Goal: Task Accomplishment & Management: Use online tool/utility

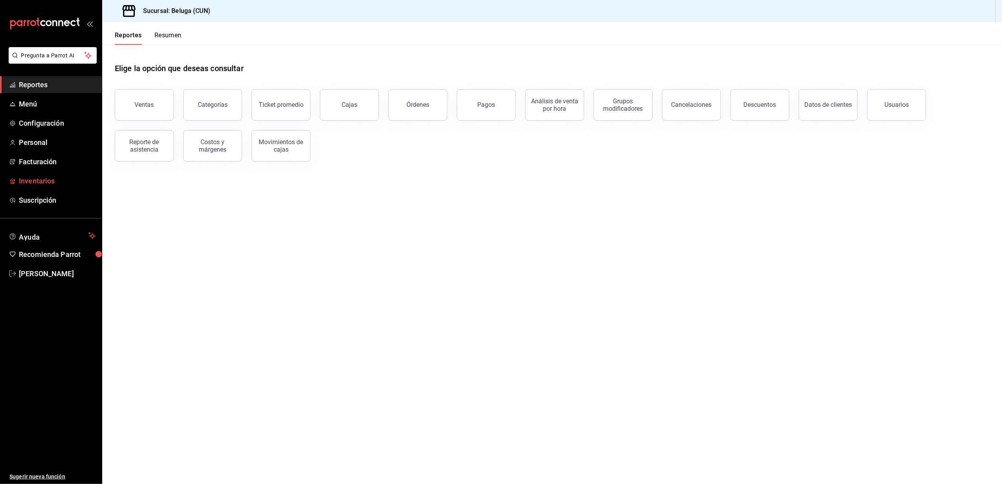
click at [40, 182] on span "Inventarios" at bounding box center [57, 181] width 77 height 11
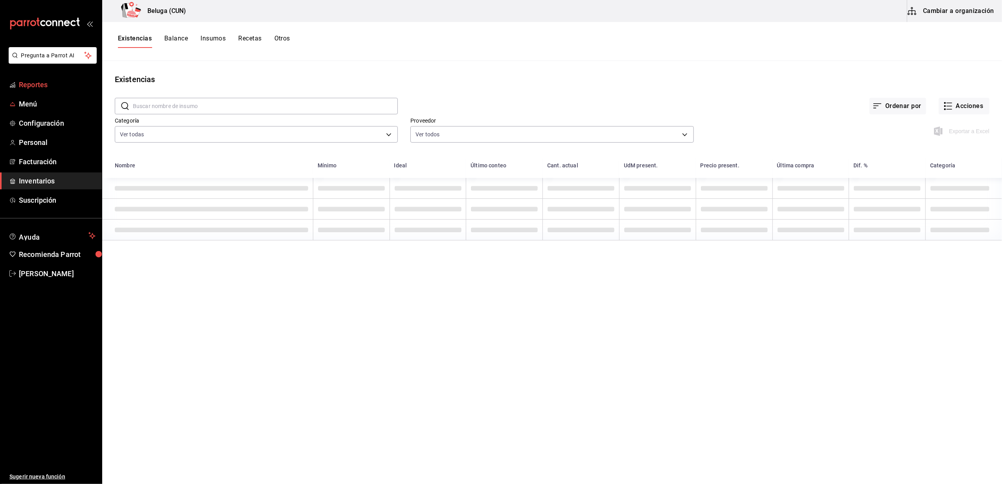
click at [36, 90] on link "Reportes" at bounding box center [51, 84] width 102 height 17
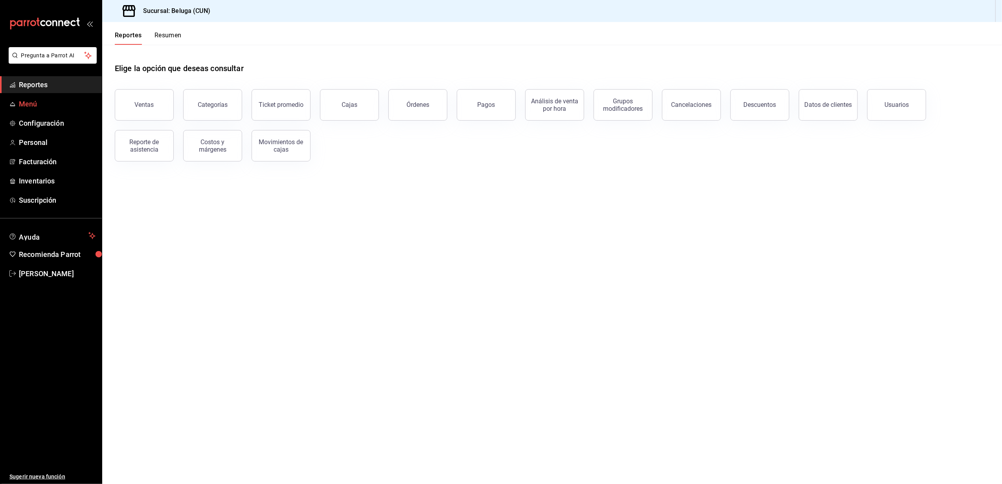
click at [28, 100] on span "Menú" at bounding box center [57, 104] width 77 height 11
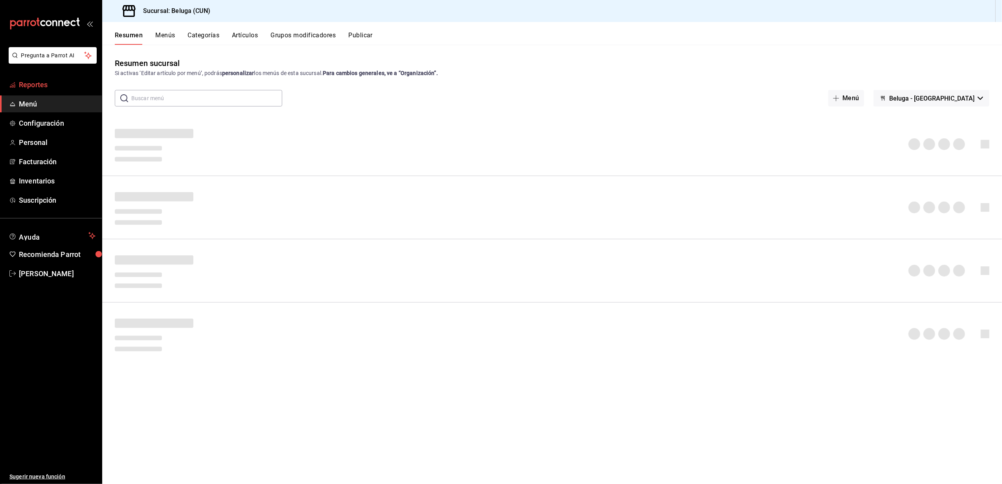
click at [50, 83] on span "Reportes" at bounding box center [57, 84] width 77 height 11
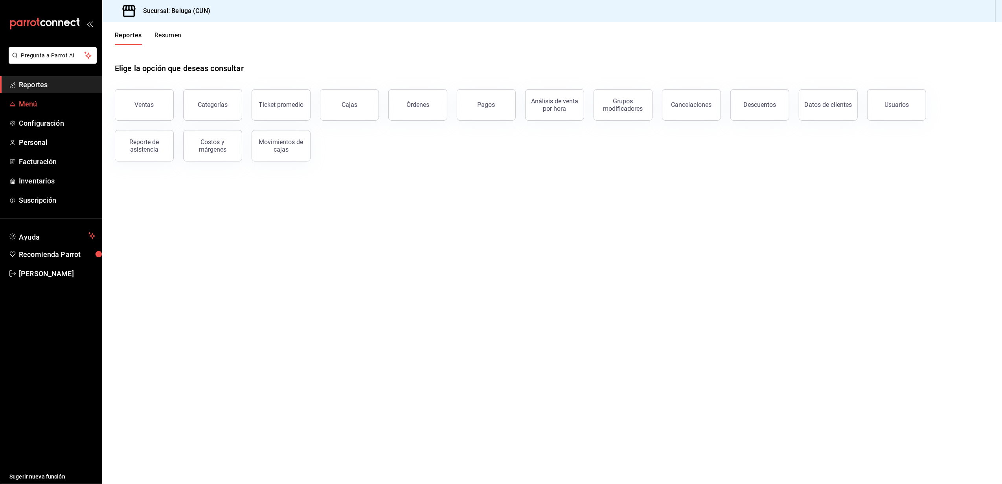
click at [49, 101] on span "Menú" at bounding box center [57, 104] width 77 height 11
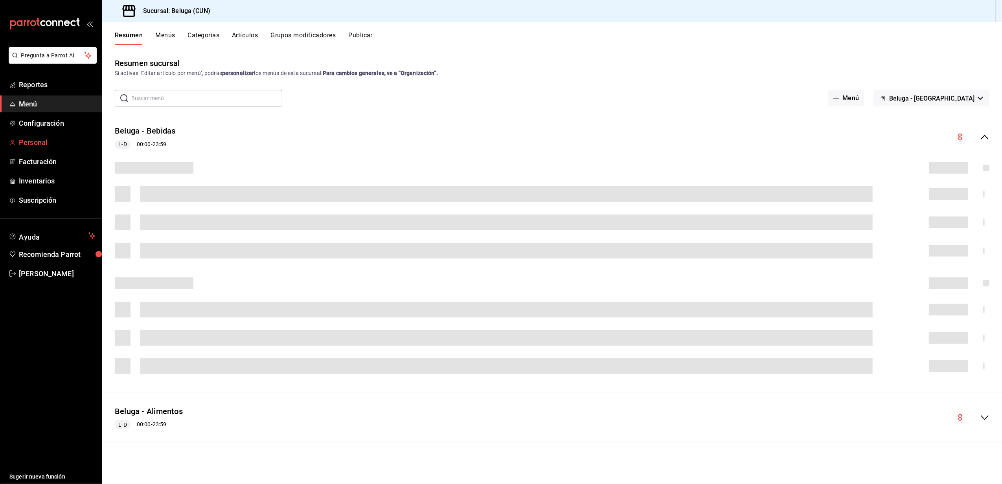
click at [39, 138] on span "Personal" at bounding box center [57, 142] width 77 height 11
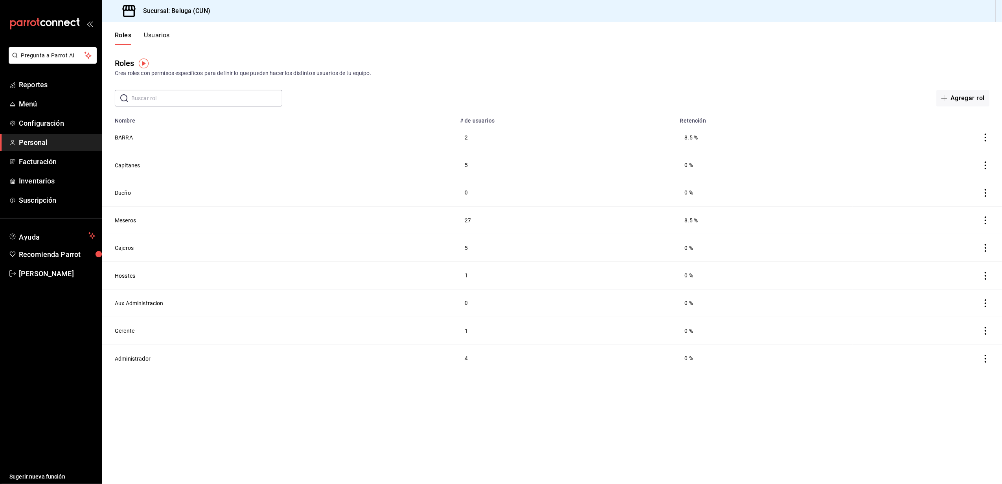
click at [34, 94] on ul "Reportes Menú Configuración Personal Facturación Inventarios Suscripción" at bounding box center [51, 142] width 102 height 132
click at [38, 90] on link "Reportes" at bounding box center [51, 84] width 102 height 17
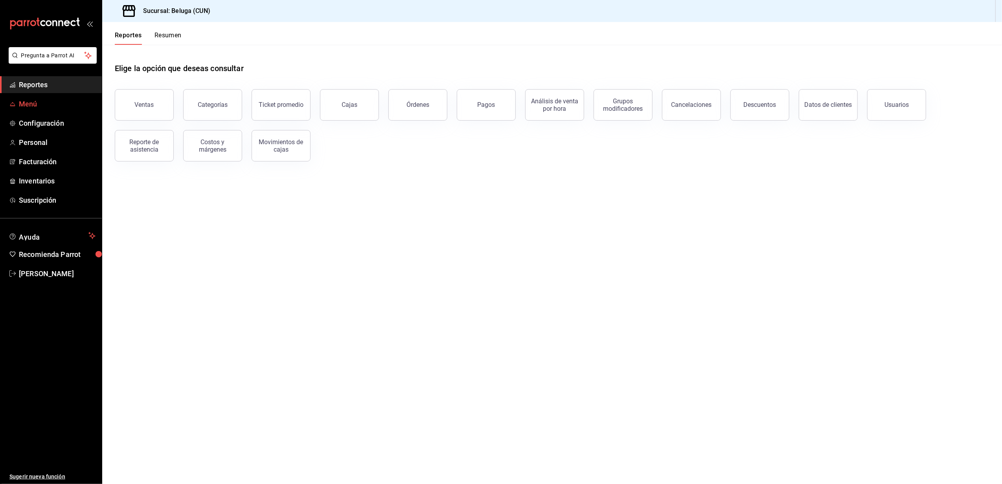
click at [34, 107] on span "Menú" at bounding box center [57, 104] width 77 height 11
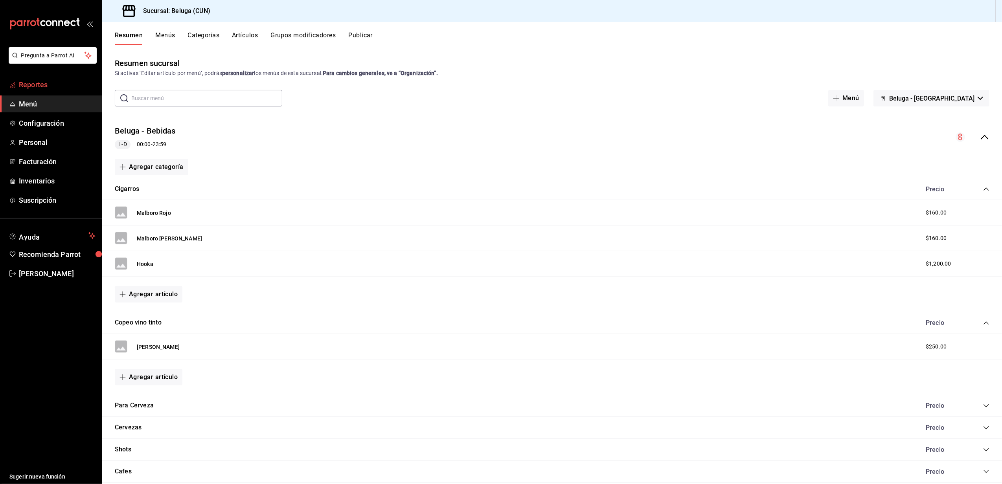
click at [40, 86] on span "Reportes" at bounding box center [57, 84] width 77 height 11
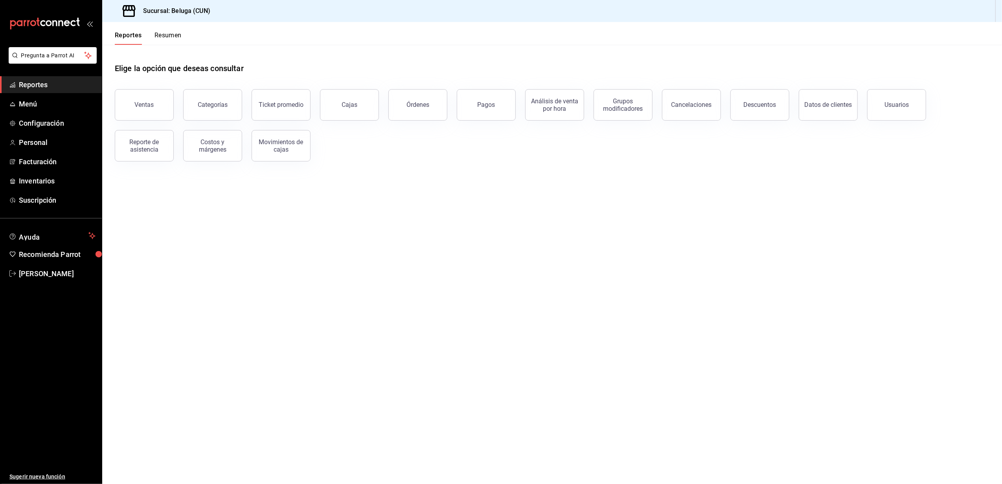
click at [601, 410] on main "Elige la opción que deseas consultar Ventas Categorías Ticket promedio Cajas Ór…" at bounding box center [552, 264] width 900 height 439
click at [145, 96] on button "Ventas" at bounding box center [144, 104] width 59 height 31
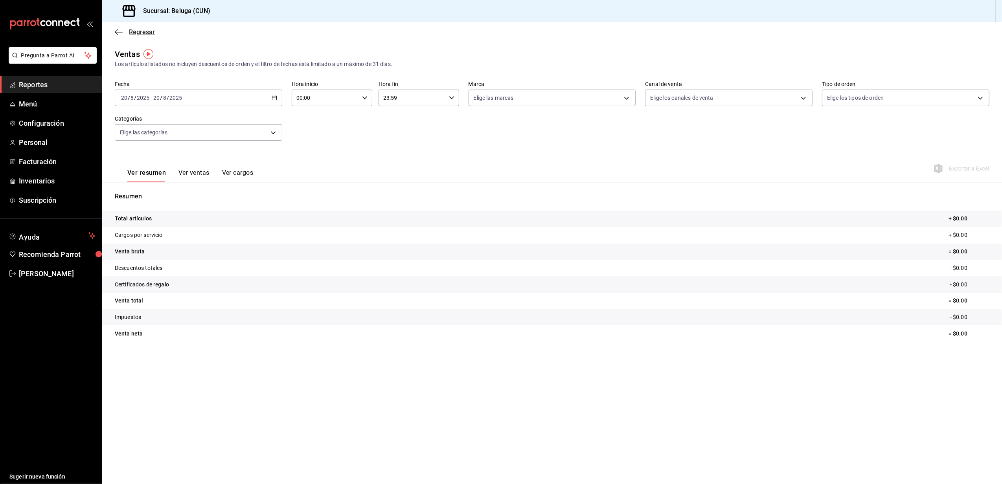
click at [151, 33] on span "Regresar" at bounding box center [142, 31] width 26 height 7
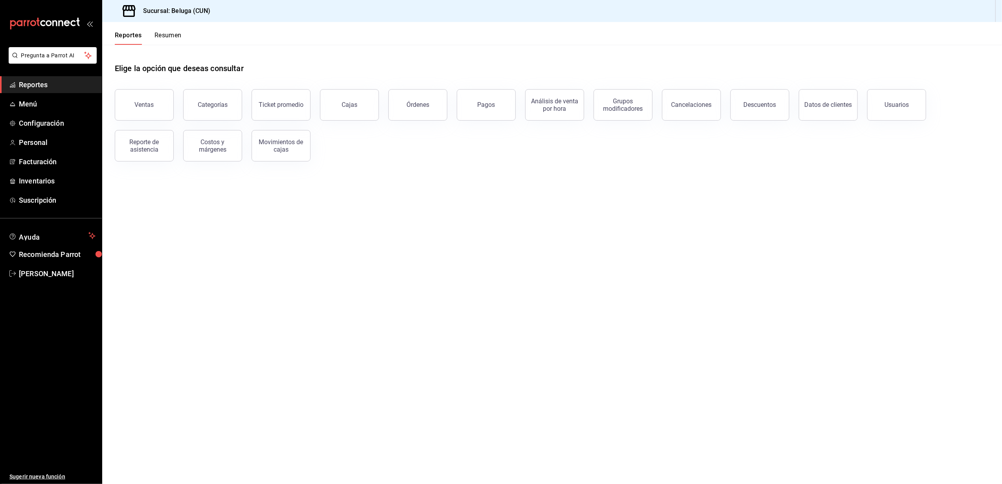
click at [57, 79] on span "Reportes" at bounding box center [57, 84] width 77 height 11
click at [150, 108] on button "Ventas" at bounding box center [144, 104] width 59 height 31
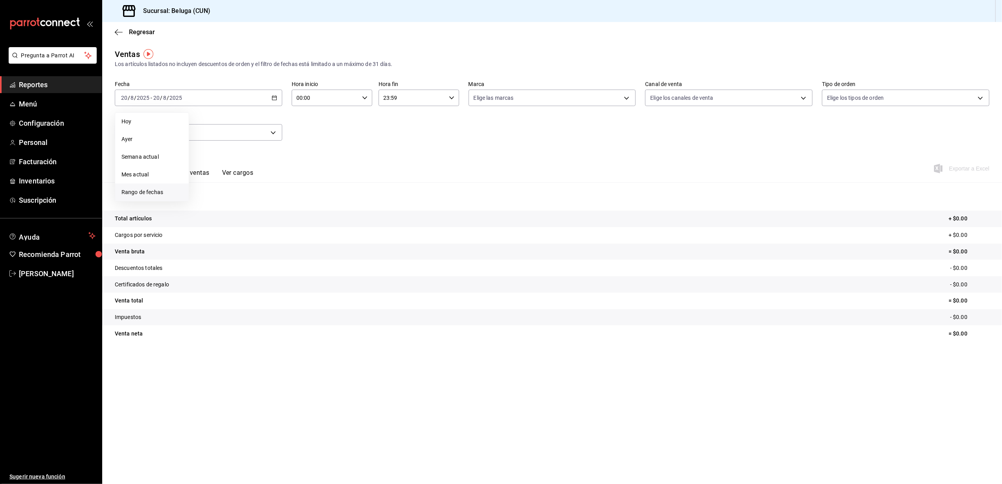
click at [158, 188] on span "Rango de fechas" at bounding box center [151, 192] width 61 height 8
click at [206, 167] on abbr "4" at bounding box center [205, 168] width 3 height 6
click at [204, 184] on abbr "11" at bounding box center [205, 185] width 5 height 6
click at [365, 98] on \(Stroke\) "button" at bounding box center [364, 97] width 5 height 3
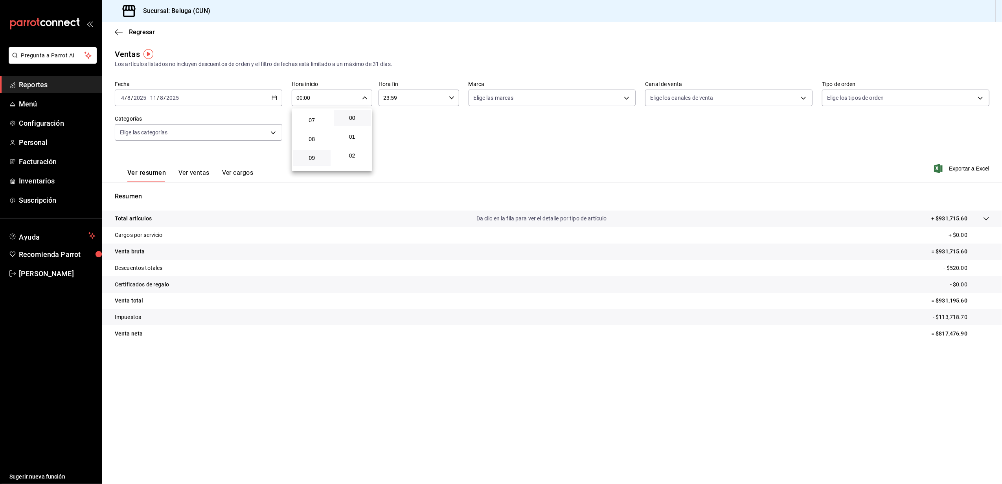
scroll to position [157, 0]
click at [314, 151] on span "10" at bounding box center [312, 149] width 28 height 6
type input "10:00"
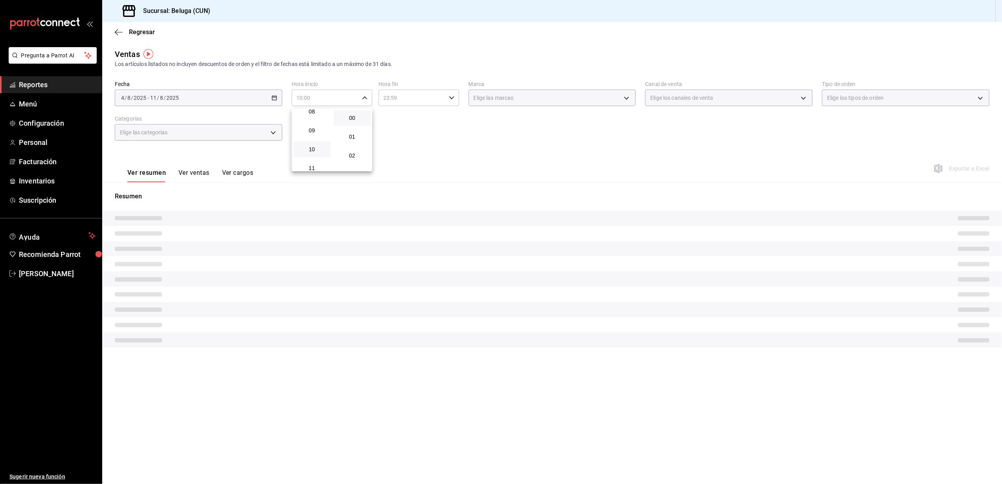
click at [429, 106] on div at bounding box center [501, 242] width 1002 height 484
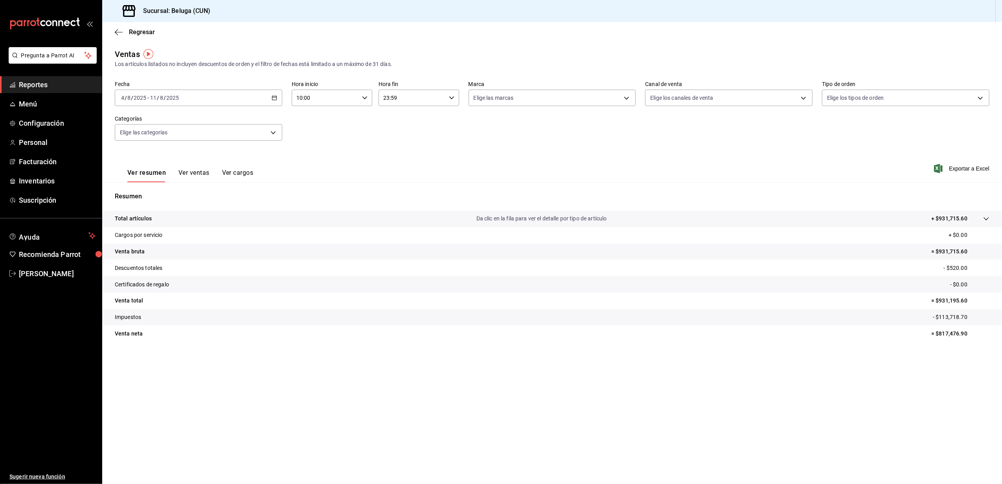
click at [442, 101] on input "23:59" at bounding box center [411, 98] width 67 height 16
click at [398, 121] on button "04" at bounding box center [398, 118] width 37 height 16
type input "04:59"
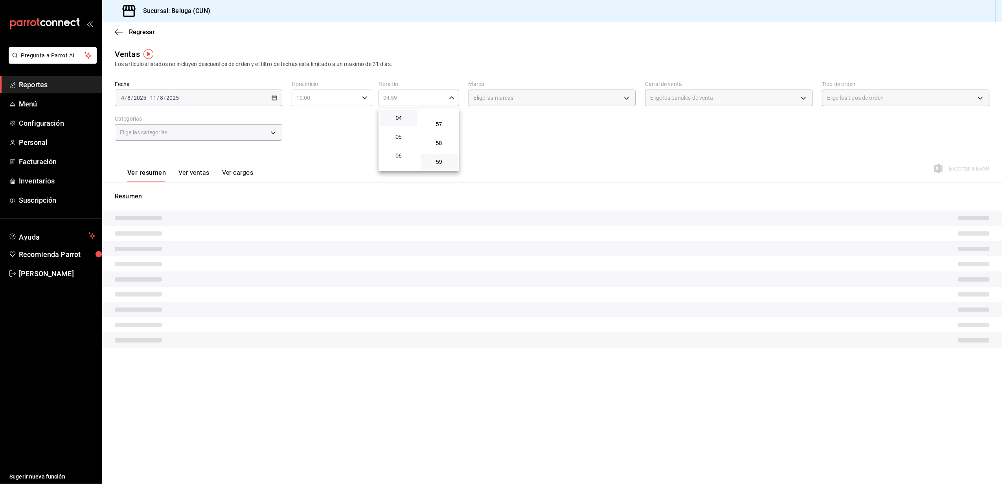
click at [322, 150] on div at bounding box center [501, 242] width 1002 height 484
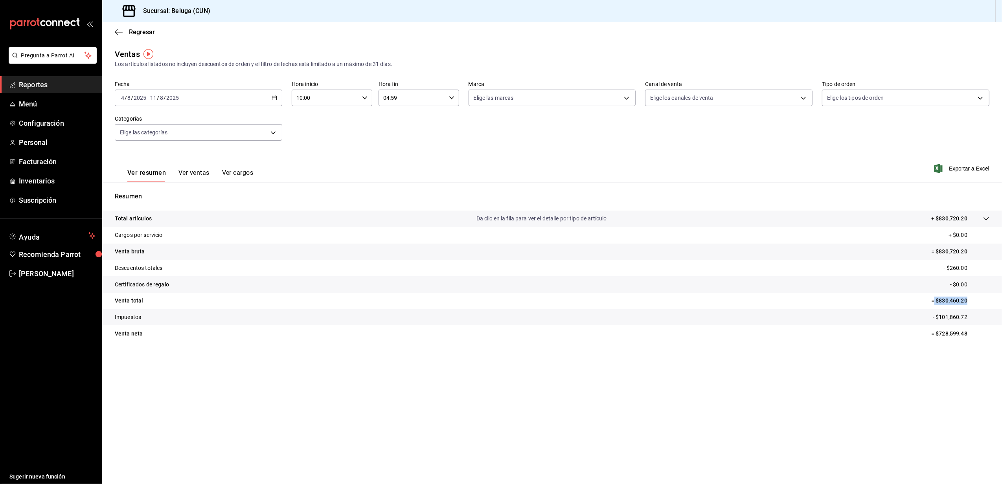
drag, startPoint x: 972, startPoint y: 299, endPoint x: 935, endPoint y: 302, distance: 37.8
click at [935, 302] on p "= $830,460.20" at bounding box center [960, 301] width 58 height 8
copy p "$830,460.20"
click at [274, 98] on icon "button" at bounding box center [275, 98] width 6 height 6
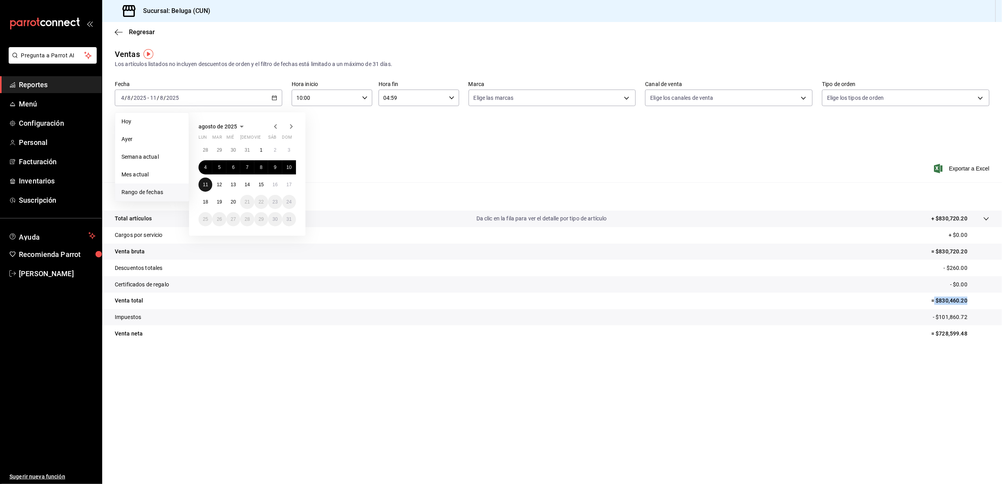
click at [205, 181] on button "11" at bounding box center [205, 185] width 14 height 14
click at [207, 201] on abbr "18" at bounding box center [205, 202] width 5 height 6
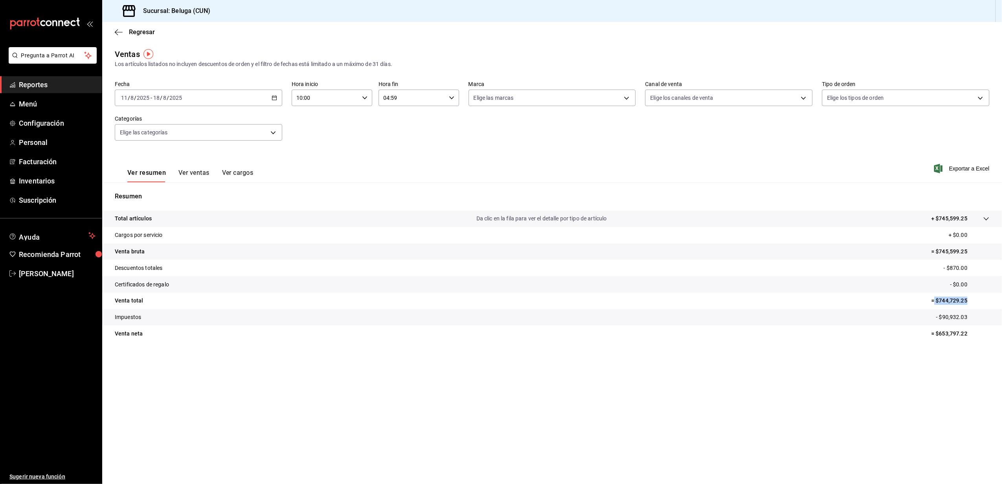
drag, startPoint x: 972, startPoint y: 299, endPoint x: 934, endPoint y: 300, distance: 37.7
click at [934, 300] on p "= $744,729.25" at bounding box center [960, 301] width 58 height 8
copy p "$744,729.25"
click at [137, 32] on span "Regresar" at bounding box center [142, 31] width 26 height 7
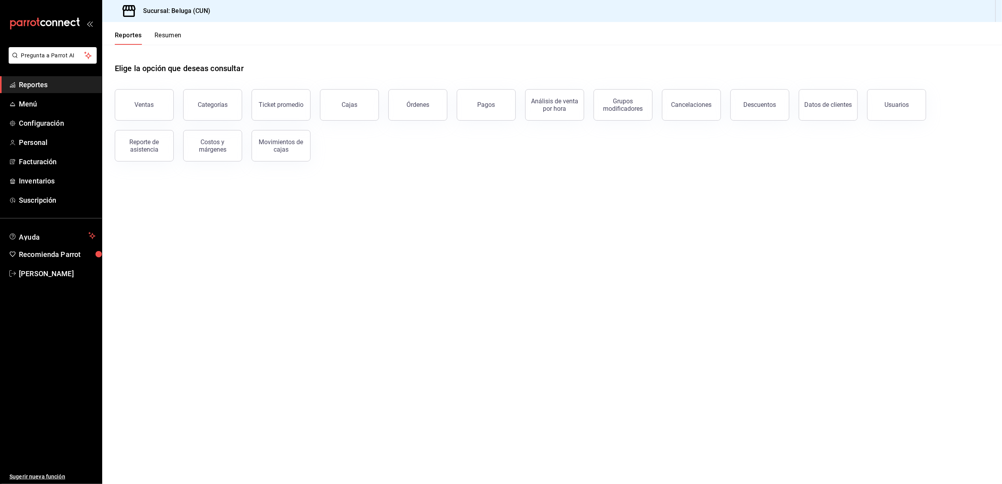
click at [222, 247] on main "Elige la opción que deseas consultar Ventas Categorías Ticket promedio Cajas Ór…" at bounding box center [552, 264] width 900 height 439
click at [151, 218] on main "Elige la opción que deseas consultar Ventas Categorías Ticket promedio Cajas Ór…" at bounding box center [552, 264] width 900 height 439
drag, startPoint x: 963, startPoint y: 2, endPoint x: 703, endPoint y: 408, distance: 481.6
click at [694, 379] on main "Elige la opción que deseas consultar Ventas Categorías Ticket promedio Cajas Ór…" at bounding box center [552, 264] width 900 height 439
drag, startPoint x: 985, startPoint y: 25, endPoint x: 752, endPoint y: 164, distance: 271.0
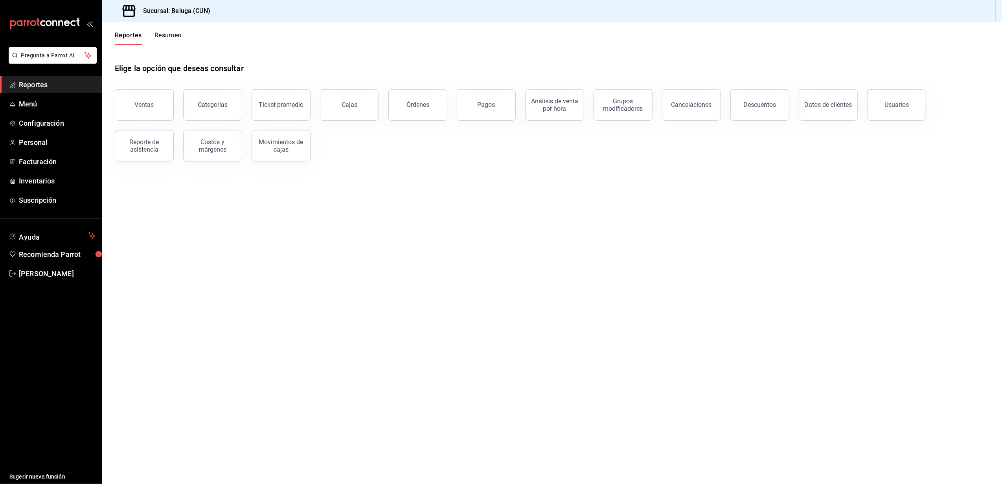
click at [742, 167] on div "Elige la opción que deseas consultar Ventas Categorías Ticket promedio Cajas Ór…" at bounding box center [552, 109] width 900 height 129
drag, startPoint x: 979, startPoint y: 1, endPoint x: 679, endPoint y: 226, distance: 375.6
click at [679, 226] on main "Elige la opción que deseas consultar Ventas Categorías Ticket promedio Cajas Ór…" at bounding box center [552, 264] width 900 height 439
click at [892, 101] on div "Usuarios" at bounding box center [896, 104] width 24 height 7
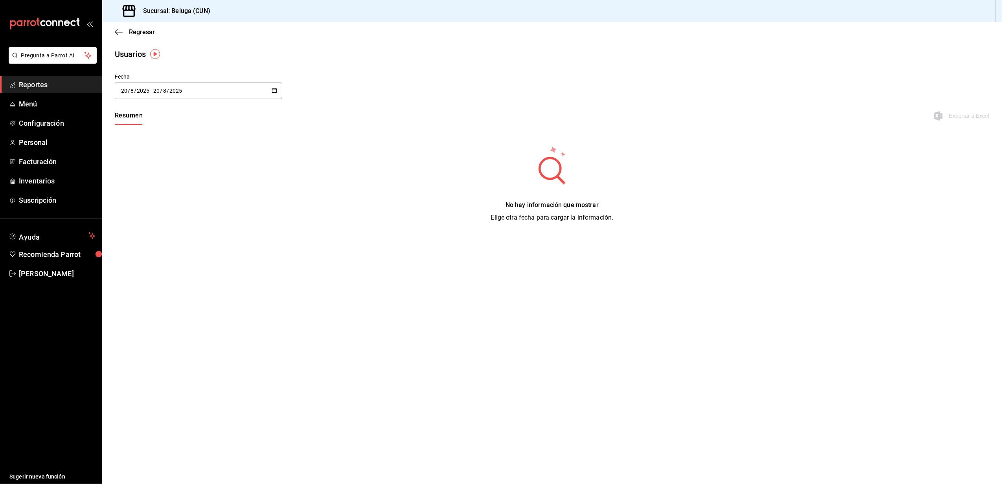
click at [277, 89] on div "[DATE] [DATE] - [DATE] [DATE]" at bounding box center [198, 91] width 167 height 17
click at [175, 203] on li "Rango de fechas" at bounding box center [152, 204] width 74 height 18
click at [206, 178] on abbr "11" at bounding box center [205, 178] width 5 height 6
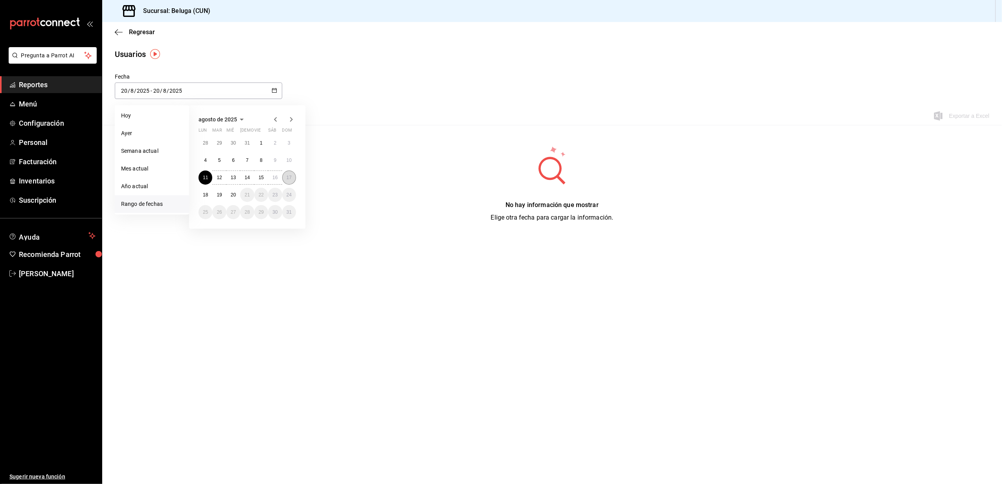
click at [291, 178] on abbr "17" at bounding box center [289, 178] width 5 height 6
type input "[DATE]"
type input "11"
type input "[DATE]"
type input "17"
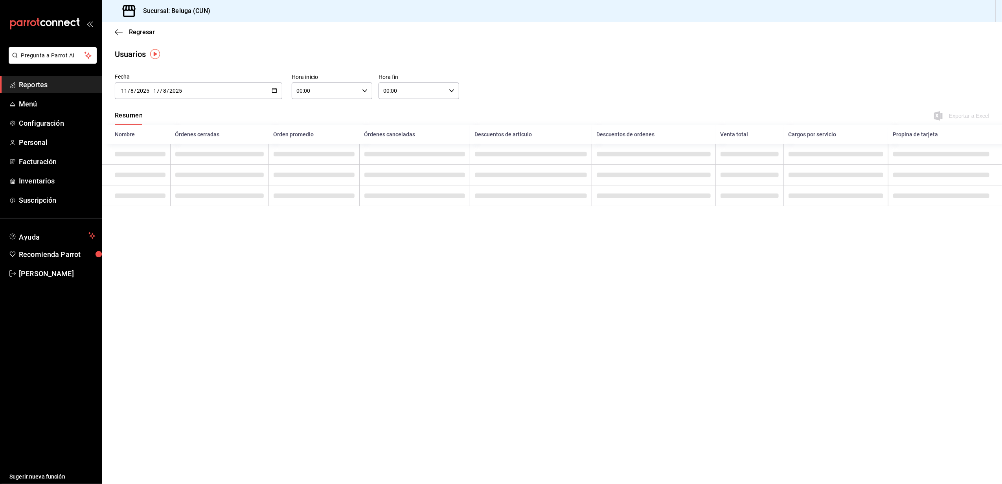
click at [267, 87] on div "[DATE] [DATE] - [DATE] [DATE]" at bounding box center [198, 91] width 167 height 17
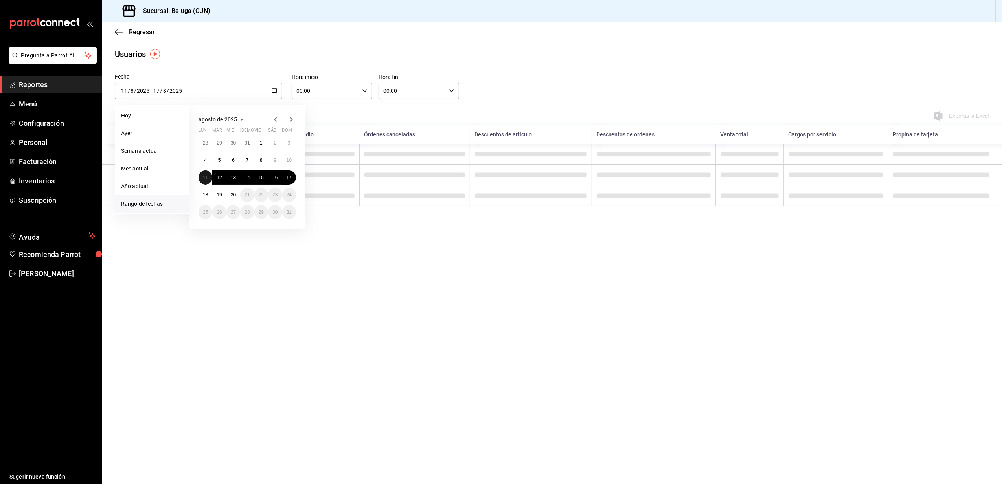
click at [200, 178] on button "11" at bounding box center [205, 178] width 14 height 14
click at [203, 191] on button "18" at bounding box center [205, 195] width 14 height 14
type input "[DATE]"
type input "18"
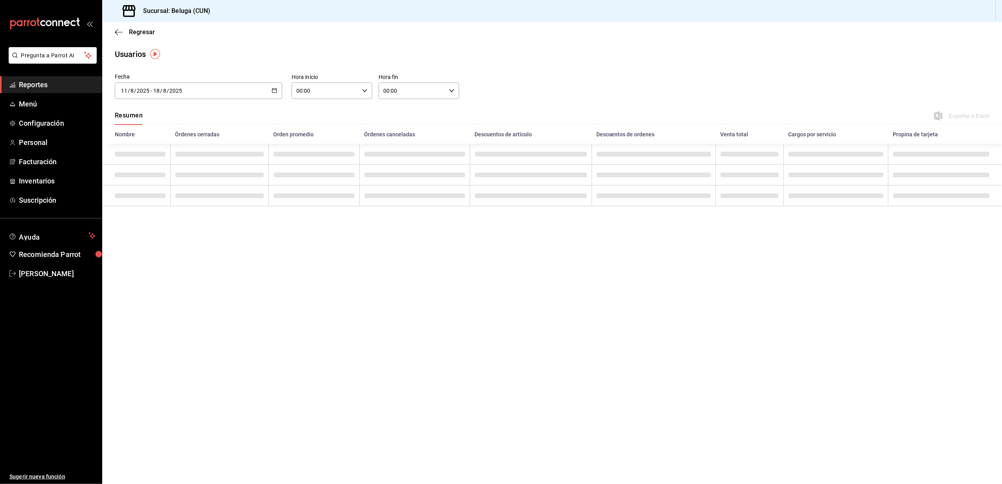
click at [359, 83] on div "00:00 Hora inicio" at bounding box center [332, 91] width 81 height 17
click at [316, 143] on span "10" at bounding box center [312, 142] width 28 height 6
type input "10:00"
click at [424, 92] on div at bounding box center [501, 242] width 1002 height 484
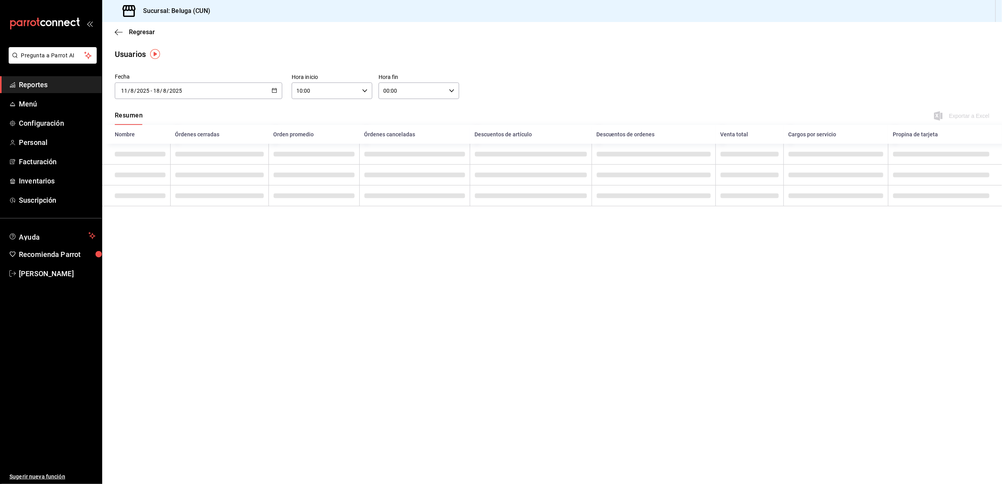
click at [445, 90] on input "00:00" at bounding box center [411, 91] width 67 height 16
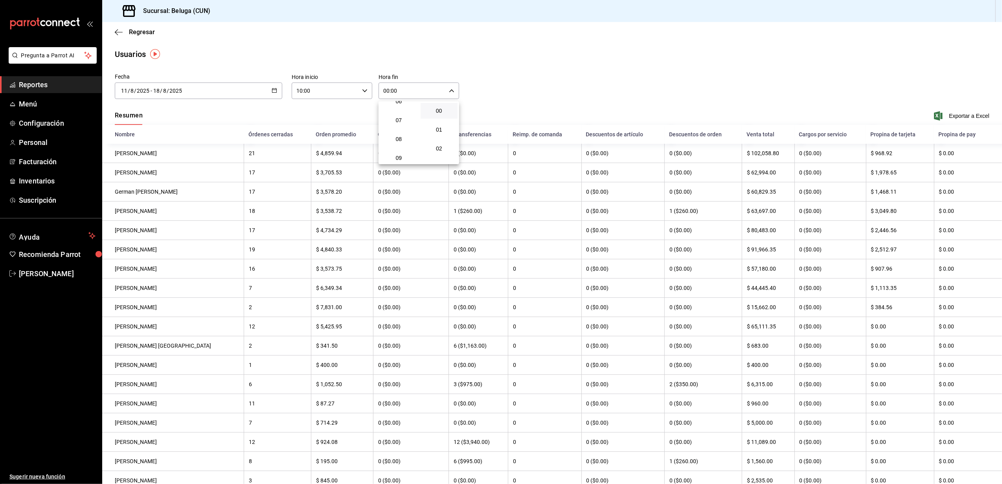
scroll to position [52, 0]
click at [389, 128] on button "04" at bounding box center [398, 134] width 37 height 16
type input "04:00"
click at [587, 49] on div at bounding box center [501, 242] width 1002 height 484
click at [967, 116] on span "Exportar a Excel" at bounding box center [962, 115] width 54 height 9
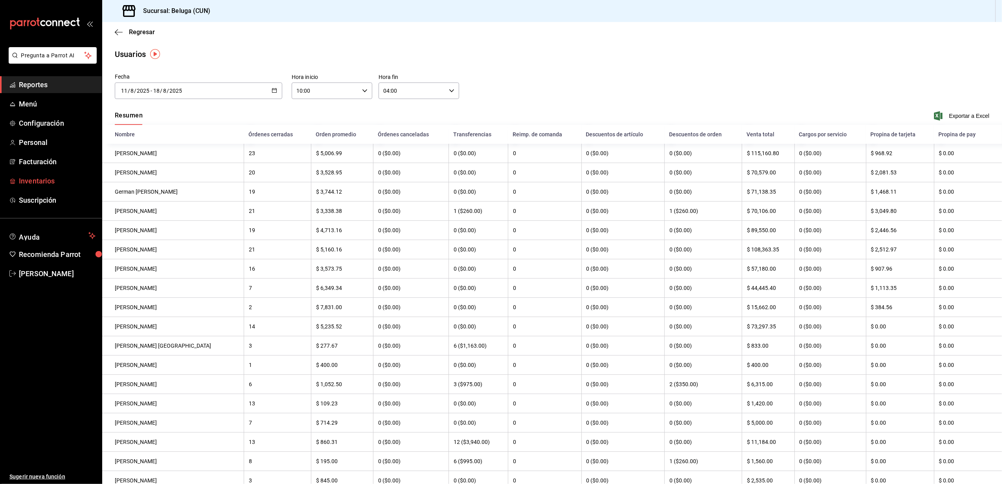
click at [43, 178] on span "Inventarios" at bounding box center [57, 181] width 77 height 11
